Goal: Task Accomplishment & Management: Use online tool/utility

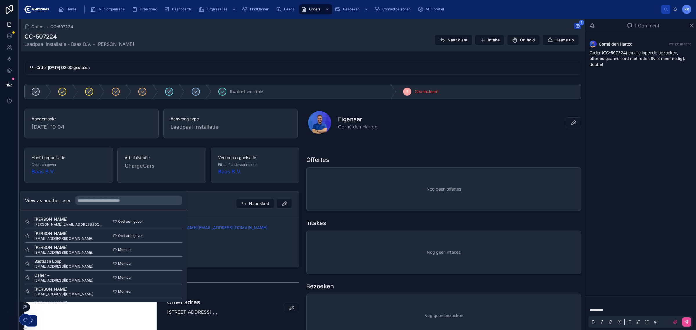
scroll to position [351, 0]
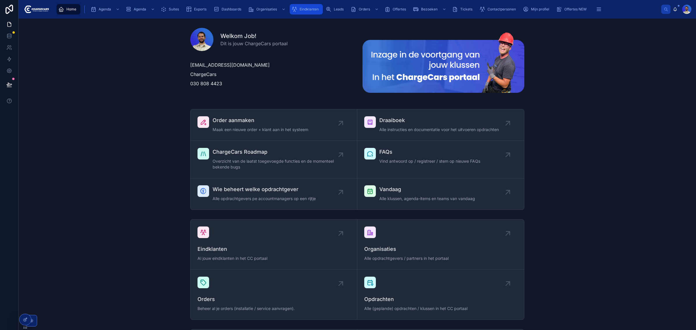
click at [299, 6] on div "Eindklanten" at bounding box center [306, 9] width 30 height 9
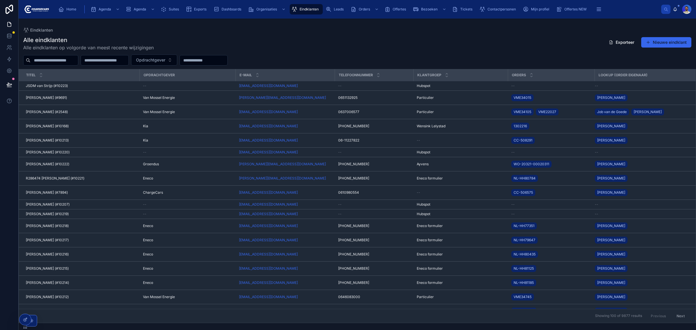
click at [52, 55] on div at bounding box center [50, 60] width 55 height 10
click at [51, 59] on input "text" at bounding box center [54, 60] width 48 height 8
paste input "**********"
type input "**********"
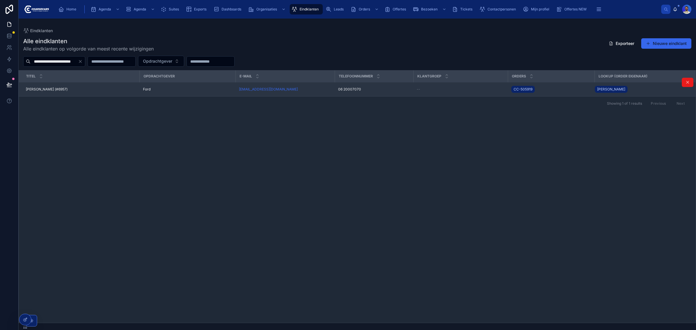
click at [99, 92] on td "[PERSON_NAME] (#6957) [PERSON_NAME] (#6957)" at bounding box center [79, 89] width 121 height 14
click at [47, 88] on span "[PERSON_NAME] (#6957)" at bounding box center [47, 89] width 42 height 5
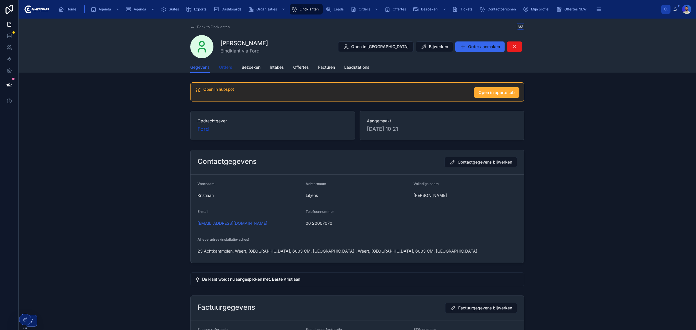
click at [228, 65] on span "Orders" at bounding box center [225, 67] width 13 height 6
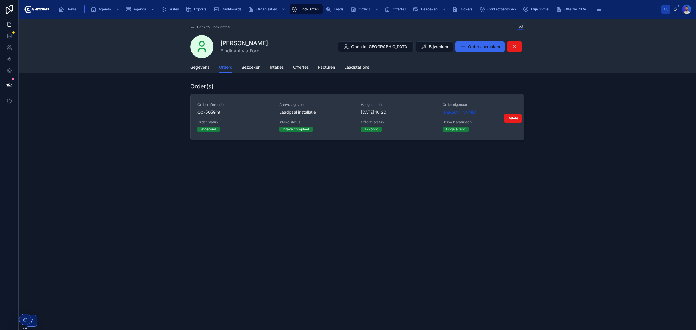
click at [348, 109] on div "Aanvraag type Laadpaal installatie" at bounding box center [316, 108] width 75 height 13
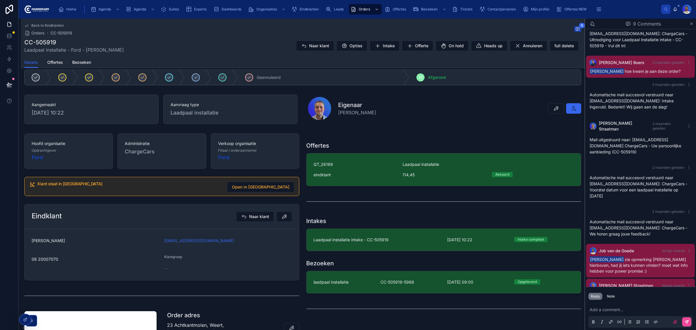
scroll to position [59, 0]
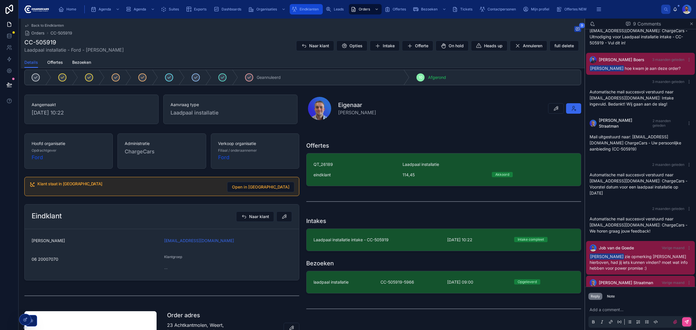
click at [307, 5] on div "Eindklanten" at bounding box center [306, 9] width 30 height 9
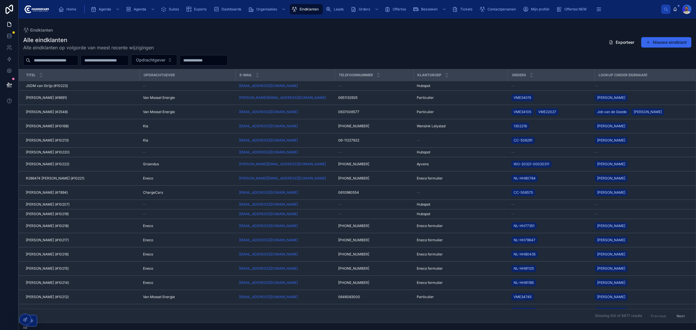
click at [54, 57] on input "text" at bounding box center [54, 60] width 48 height 8
type input "*****"
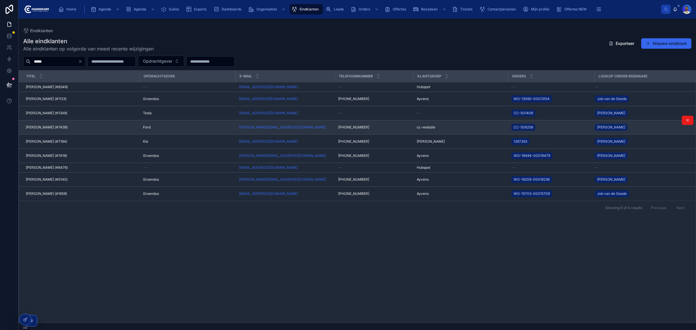
click at [82, 130] on div "[PERSON_NAME] (#7439) [PERSON_NAME] (#7439)" at bounding box center [81, 127] width 110 height 5
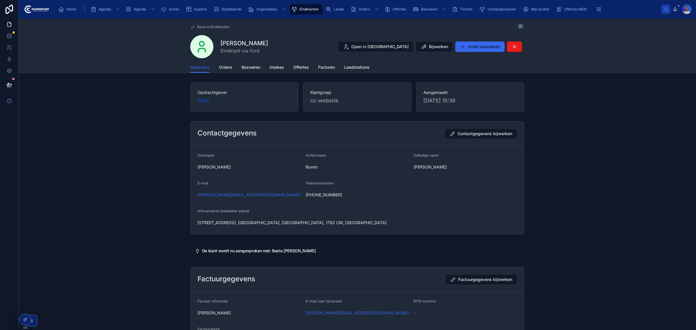
click at [228, 70] on span "Orders" at bounding box center [225, 67] width 13 height 6
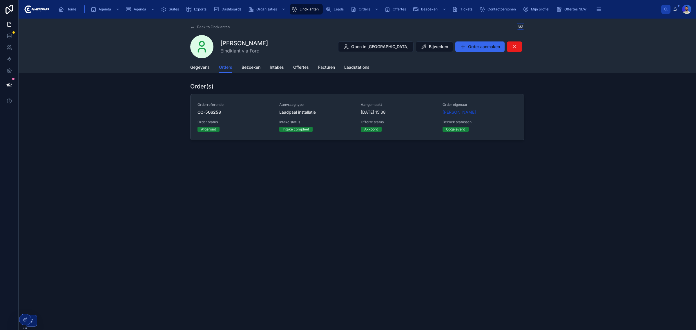
click at [364, 110] on span "[DATE] 15:38" at bounding box center [398, 112] width 75 height 6
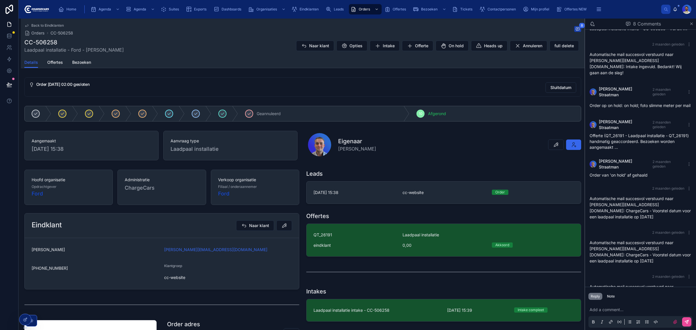
scroll to position [36, 0]
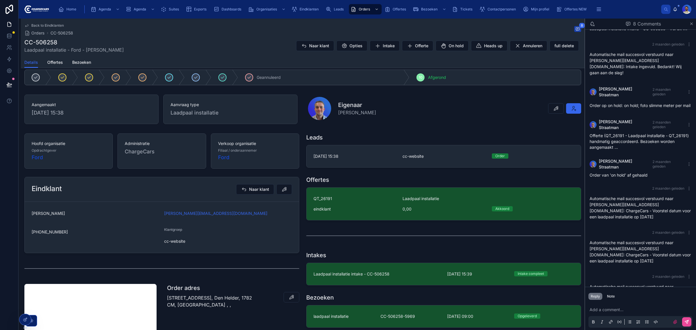
click at [167, 235] on div "Klantgroep cc-website" at bounding box center [228, 236] width 128 height 19
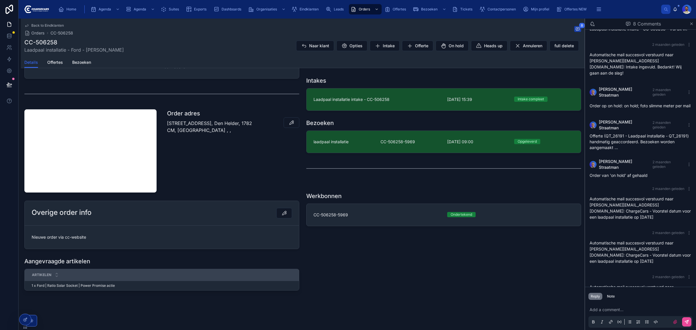
click at [188, 134] on p "[STREET_ADDRESS], Den Helder, 1782 CM, [GEOGRAPHIC_DATA] , ," at bounding box center [211, 127] width 89 height 14
click at [212, 180] on div "Order adres [STREET_ADDRESS], Den Helder, 1782 CM, [GEOGRAPHIC_DATA] , ," at bounding box center [233, 151] width 139 height 88
click at [612, 297] on div "Note" at bounding box center [611, 296] width 8 height 5
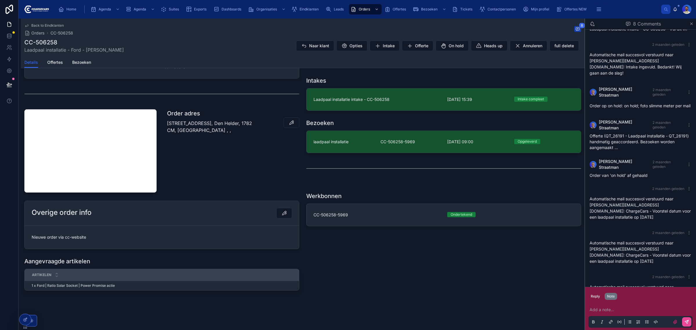
click at [606, 306] on div "Add a note..." at bounding box center [640, 315] width 104 height 24
click at [604, 309] on p at bounding box center [642, 310] width 104 height 6
click at [305, 8] on span "Eindklanten" at bounding box center [309, 9] width 19 height 5
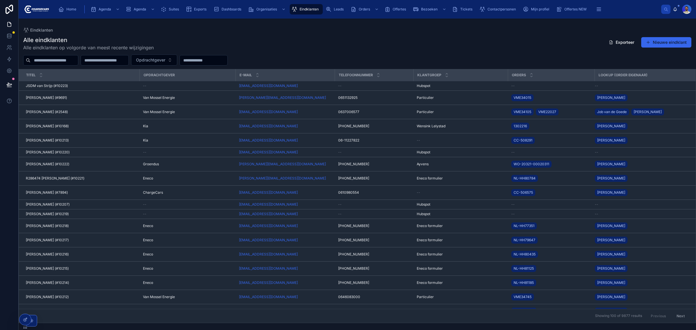
click at [68, 60] on input "text" at bounding box center [54, 60] width 48 height 8
type input "******"
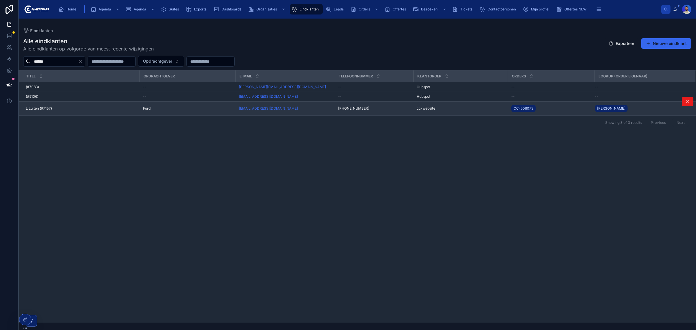
click at [53, 108] on div "L Luiten (#7157) [PERSON_NAME] (#7157)" at bounding box center [81, 108] width 110 height 5
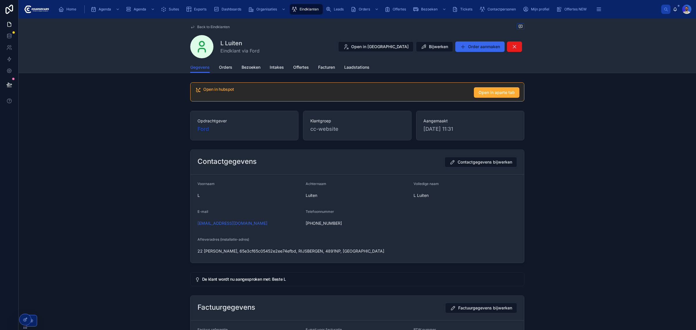
drag, startPoint x: 208, startPoint y: 68, endPoint x: 211, endPoint y: 68, distance: 3.2
click at [208, 68] on div "Gegevens Orders Bezoeken Intakes Offertes Facturen Laadstations" at bounding box center [357, 67] width 334 height 11
click at [219, 68] on span "Orders" at bounding box center [225, 67] width 13 height 6
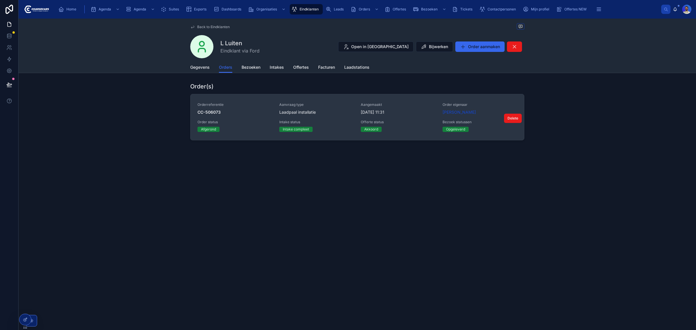
click at [305, 103] on span "Aanvraag type" at bounding box center [316, 104] width 75 height 5
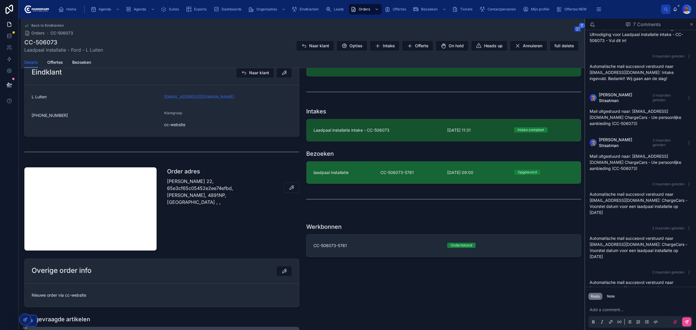
scroll to position [181, 0]
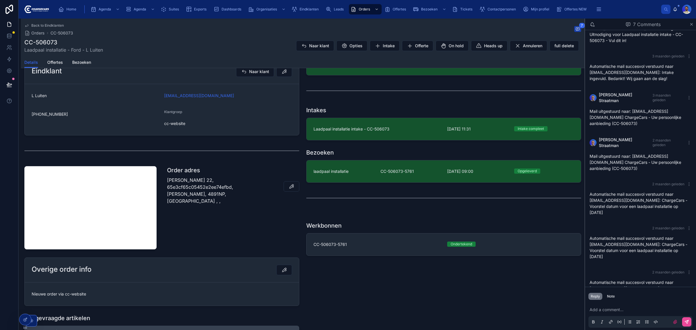
click at [178, 125] on span "cc-website" at bounding box center [228, 124] width 128 height 6
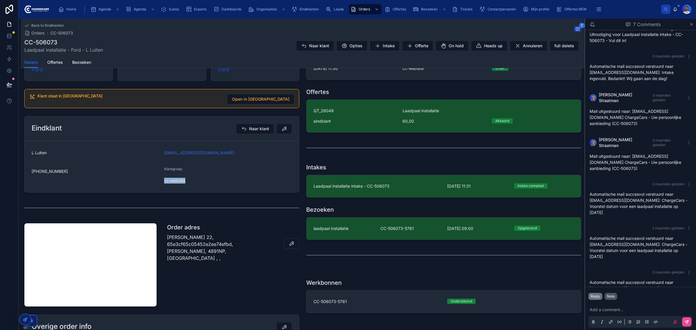
scroll to position [130, 0]
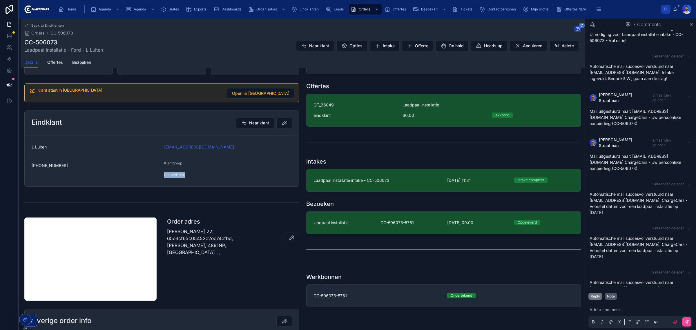
click at [612, 299] on button "Note" at bounding box center [611, 296] width 12 height 7
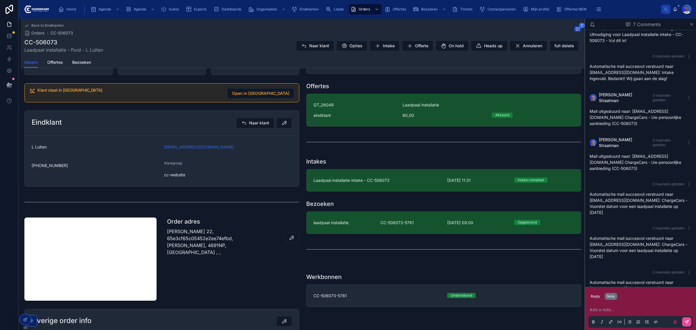
click at [605, 308] on p at bounding box center [642, 310] width 104 height 6
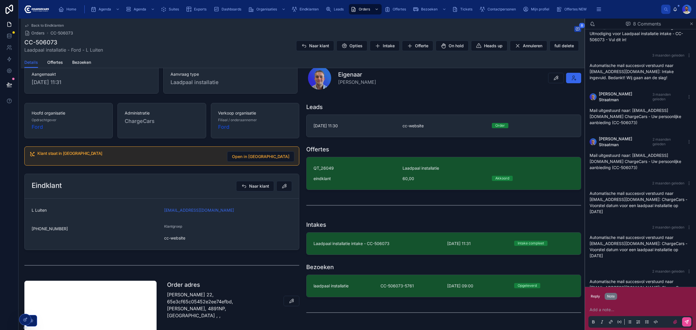
scroll to position [0, 0]
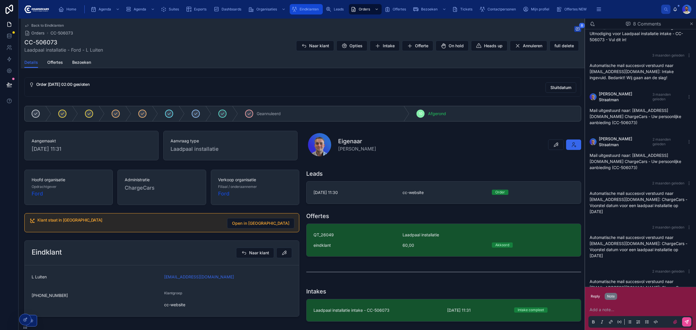
click at [316, 9] on span "Eindklanten" at bounding box center [309, 9] width 19 height 5
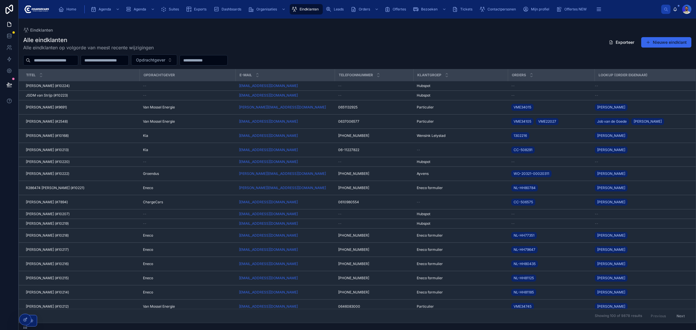
click at [63, 60] on input "text" at bounding box center [54, 60] width 48 height 8
type input "*******"
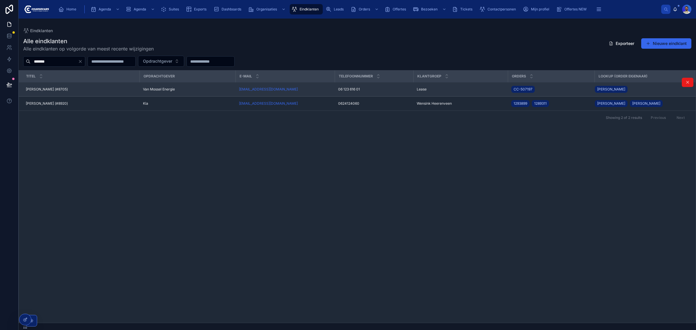
click at [109, 89] on div "[PERSON_NAME] (#8705) [PERSON_NAME] (#8705)" at bounding box center [81, 89] width 110 height 5
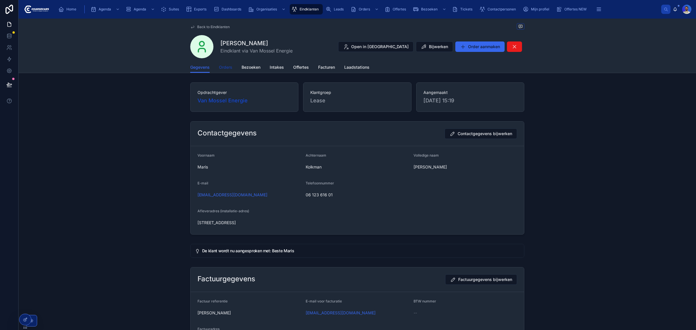
click at [222, 68] on span "Orders" at bounding box center [225, 67] width 13 height 6
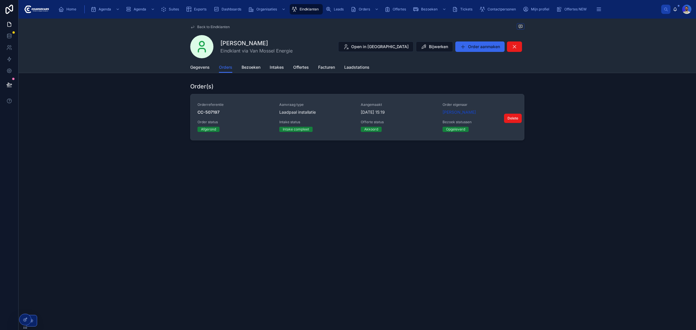
click at [354, 102] on link "Orderreferentie CC-507197 Aanvraag type Laadpaal installatie Aangemaakt [DATE] …" at bounding box center [358, 117] width 334 height 46
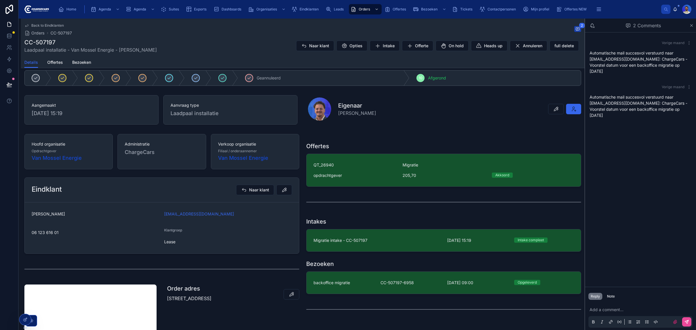
scroll to position [109, 0]
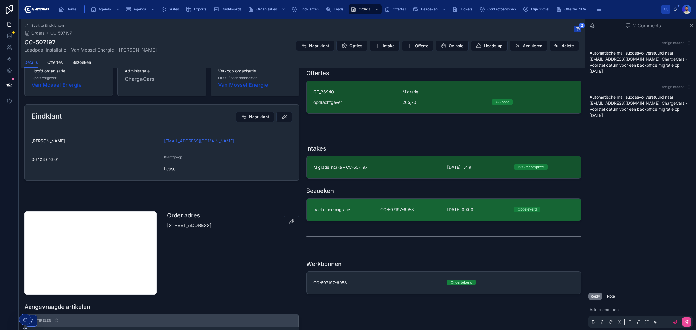
click at [366, 213] on link "backoffice migratie CC-507197-6958 [DATE] 09:00 Opgeleverd" at bounding box center [444, 210] width 274 height 22
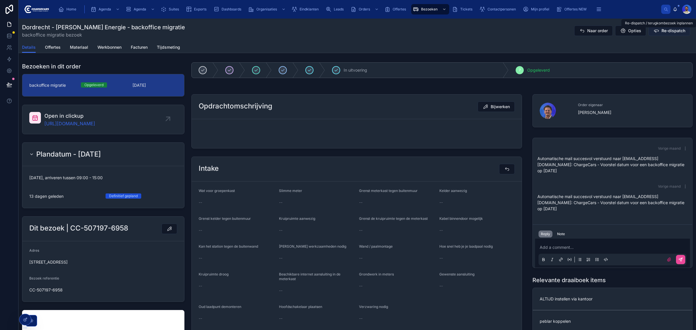
click at [672, 29] on span "Re-dispatch" at bounding box center [673, 31] width 24 height 6
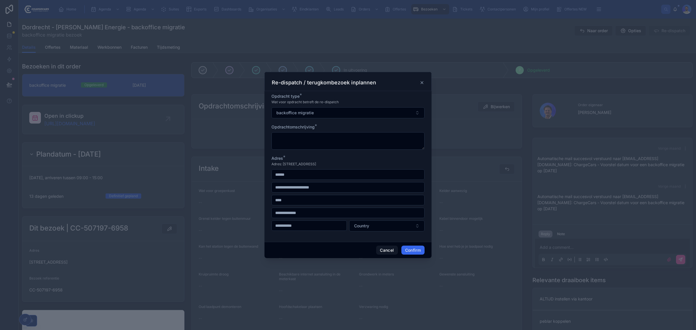
click at [317, 161] on div "Adres: [STREET_ADDRESS]" at bounding box center [347, 164] width 153 height 6
drag, startPoint x: 347, startPoint y: 162, endPoint x: 283, endPoint y: 165, distance: 63.6
click at [283, 165] on div "Adres: [STREET_ADDRESS]" at bounding box center [347, 164] width 153 height 6
copy span "[STREET_ADDRESS]"
click at [295, 171] on input "text" at bounding box center [348, 175] width 153 height 8
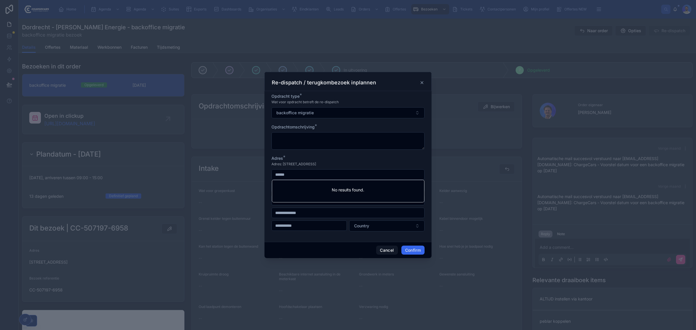
paste input "**********"
click at [340, 184] on div "[STREET_ADDRESS]" at bounding box center [348, 185] width 150 height 9
type input "**********"
type input "*********"
type input "**********"
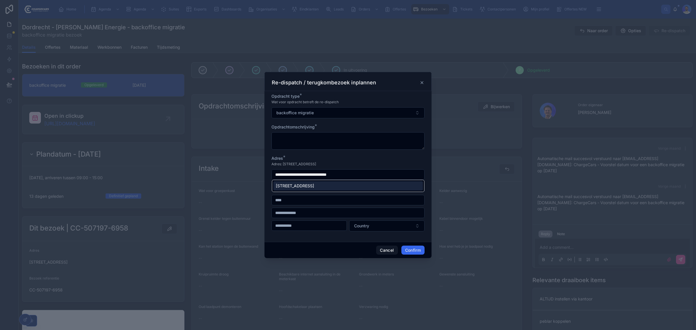
type input "*******"
type input "**********"
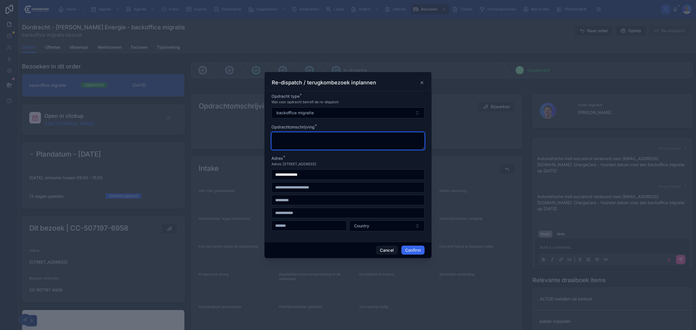
click at [284, 141] on textarea at bounding box center [347, 140] width 153 height 17
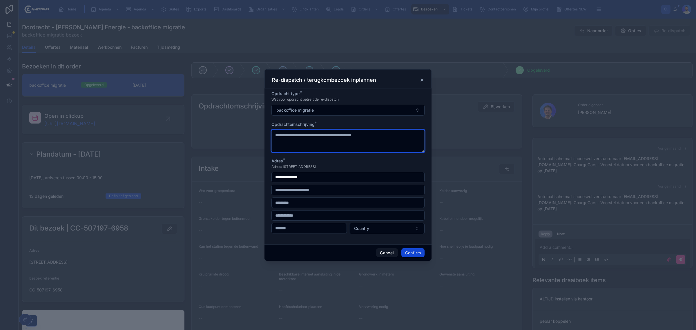
type textarea "**********"
click at [409, 257] on button "Confirm" at bounding box center [412, 252] width 23 height 9
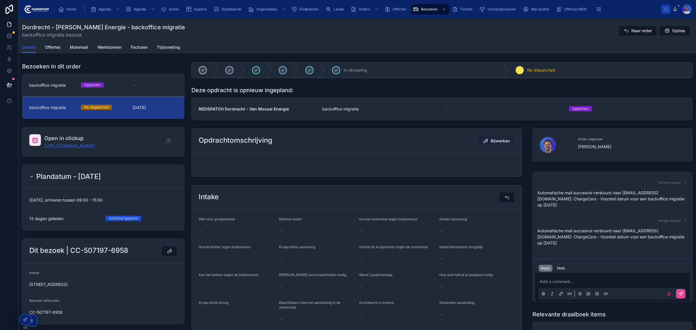
click at [497, 143] on span "Bijwerken" at bounding box center [500, 141] width 19 height 6
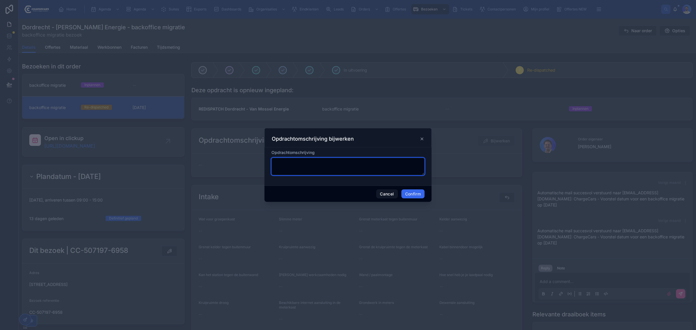
click at [342, 160] on textarea at bounding box center [347, 166] width 153 height 17
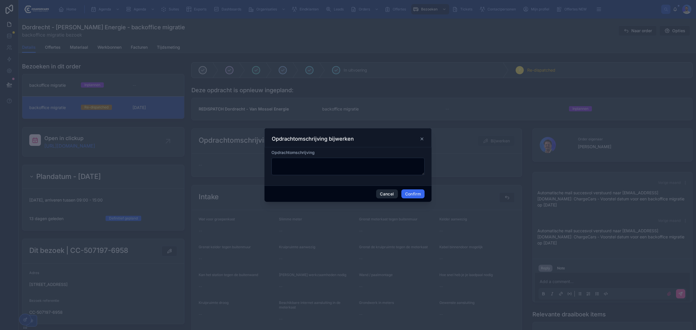
click at [390, 193] on button "Cancel" at bounding box center [386, 193] width 21 height 9
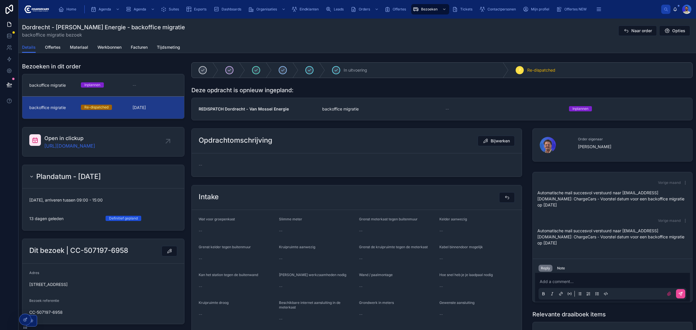
click at [75, 65] on h1 "Bezoeken in dit order" at bounding box center [51, 66] width 59 height 8
click at [86, 81] on link "backoffice migratie Inplannen --" at bounding box center [103, 85] width 162 height 22
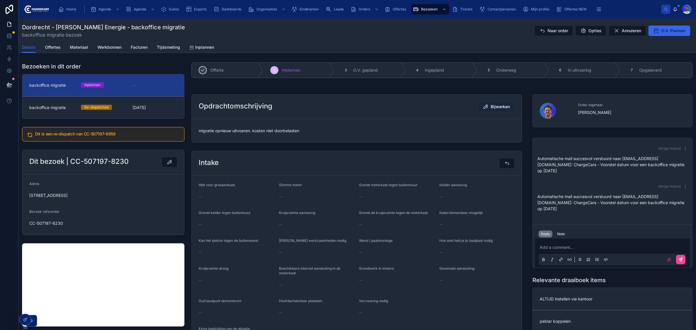
click at [496, 110] on button "Bijwerken" at bounding box center [496, 107] width 37 height 10
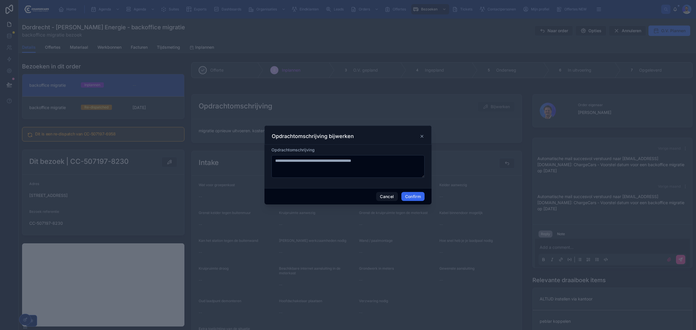
click at [495, 106] on div at bounding box center [348, 165] width 696 height 330
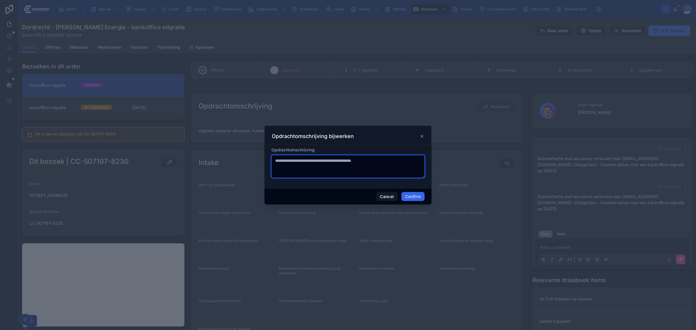
click at [363, 168] on textarea "**********" at bounding box center [347, 166] width 153 height 23
click at [389, 163] on textarea "**********" at bounding box center [347, 166] width 153 height 23
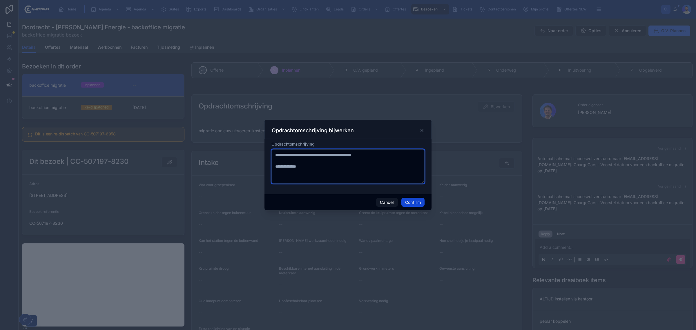
type textarea "**********"
click at [407, 199] on button "Confirm" at bounding box center [412, 202] width 23 height 9
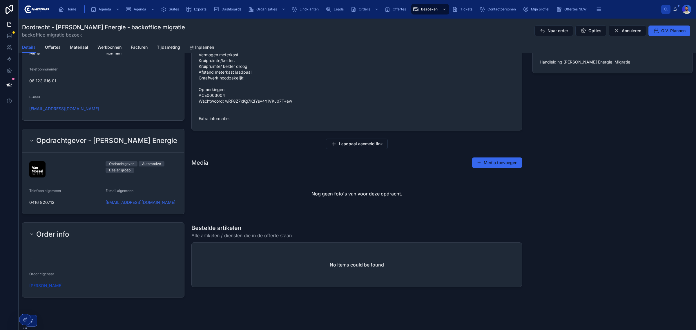
scroll to position [254, 0]
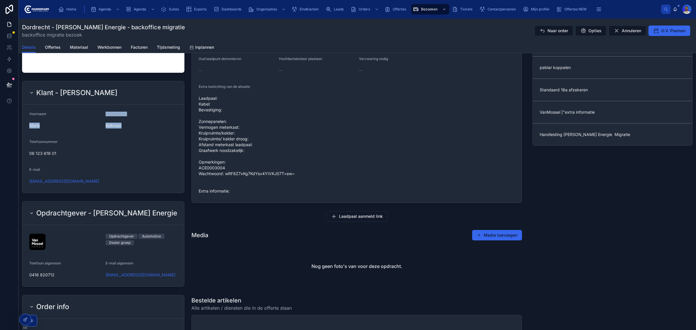
drag, startPoint x: 28, startPoint y: 125, endPoint x: 130, endPoint y: 129, distance: 101.9
click at [130, 129] on form "Voornaam [PERSON_NAME] Kolkman Telefoonnummer 06 123 616 01 E-mail [EMAIL_ADDRE…" at bounding box center [103, 149] width 162 height 88
